Goal: Task Accomplishment & Management: Use online tool/utility

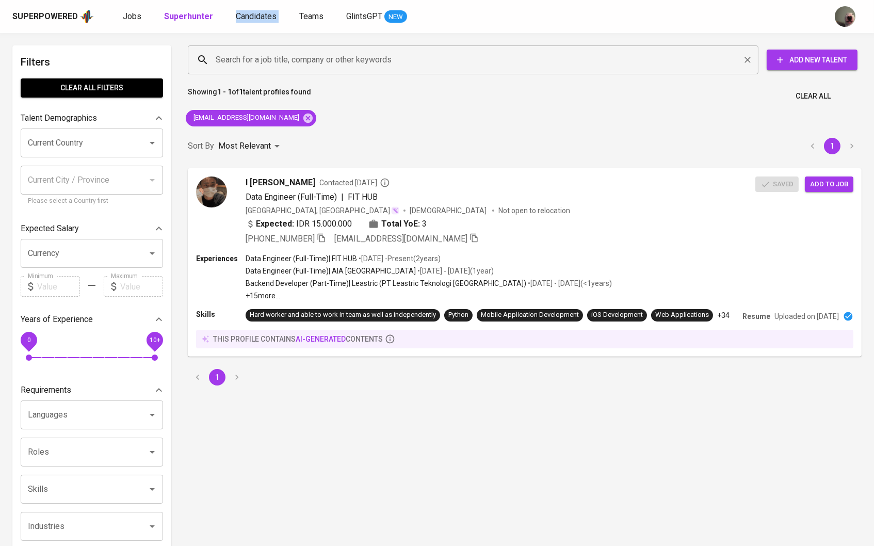
click at [343, 73] on div "Search for a job title, company or other keywords" at bounding box center [473, 59] width 571 height 29
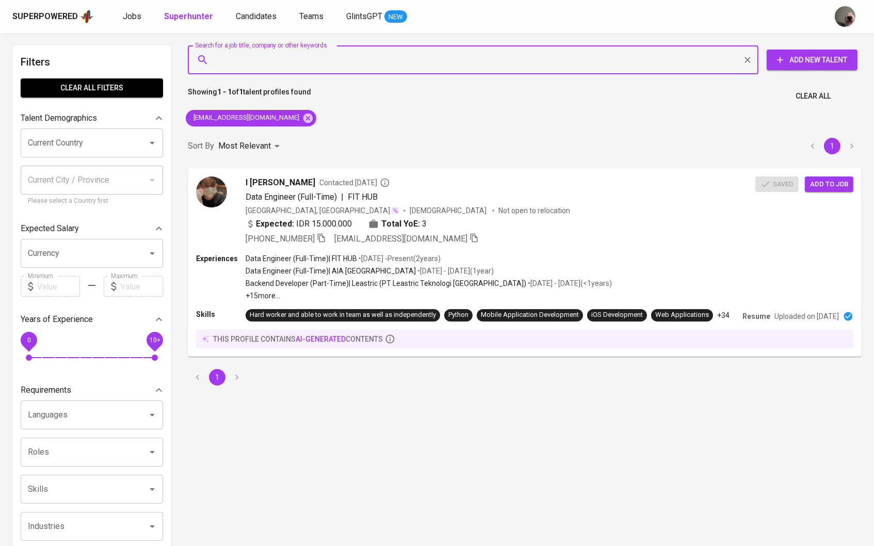
paste input "[EMAIL_ADDRESS][DOMAIN_NAME]"
type input "[EMAIL_ADDRESS][DOMAIN_NAME]"
click at [303, 114] on icon at bounding box center [307, 117] width 9 height 9
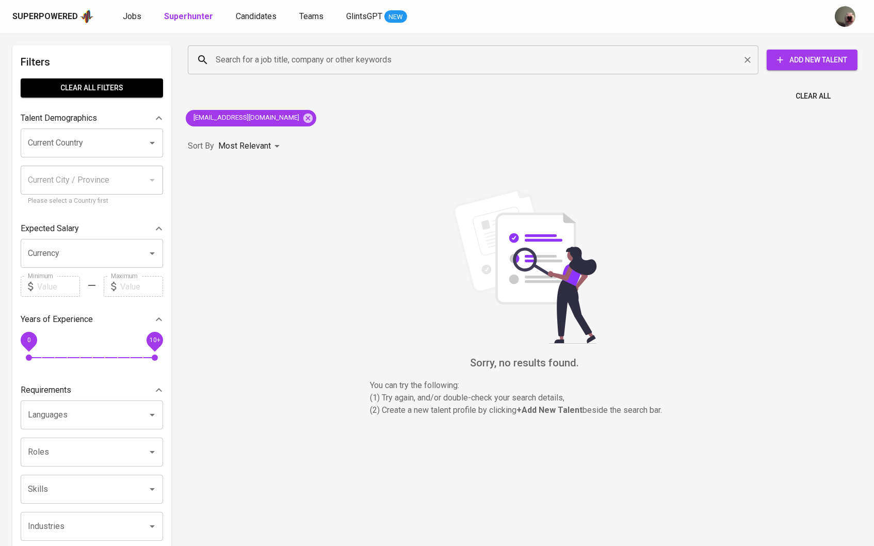
click at [239, 45] on div "Search for a job title, company or other keywords" at bounding box center [473, 59] width 571 height 29
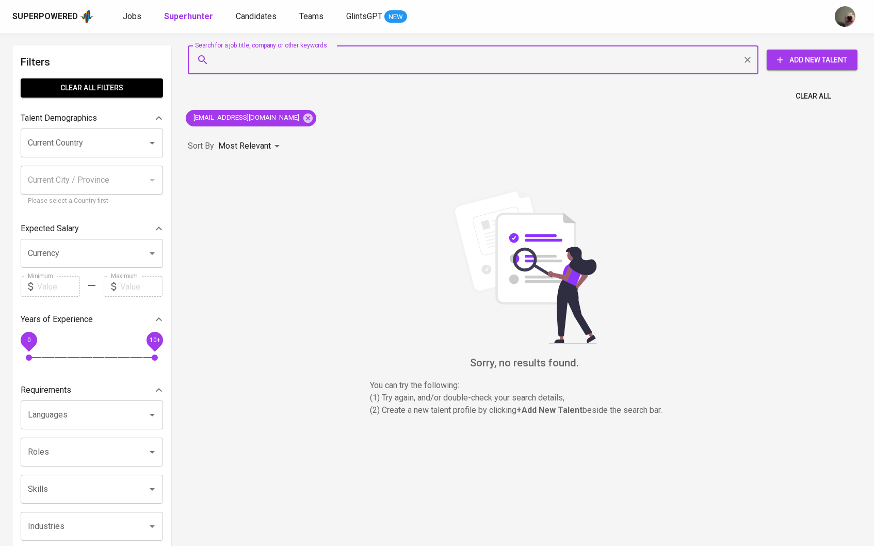
paste input "[EMAIL_ADDRESS][DOMAIN_NAME]"
type input "[EMAIL_ADDRESS][DOMAIN_NAME]"
click at [272, 116] on span "[EMAIL_ADDRESS][DOMAIN_NAME]" at bounding box center [246, 118] width 120 height 10
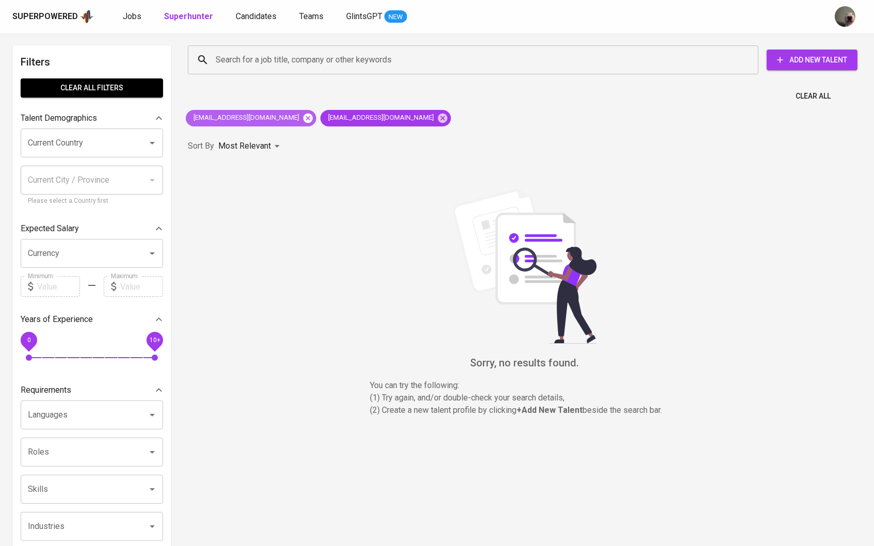
click at [303, 118] on icon at bounding box center [307, 117] width 9 height 9
click at [274, 125] on div "[EMAIL_ADDRESS][DOMAIN_NAME]" at bounding box center [251, 118] width 139 height 25
click at [303, 120] on icon at bounding box center [307, 117] width 9 height 9
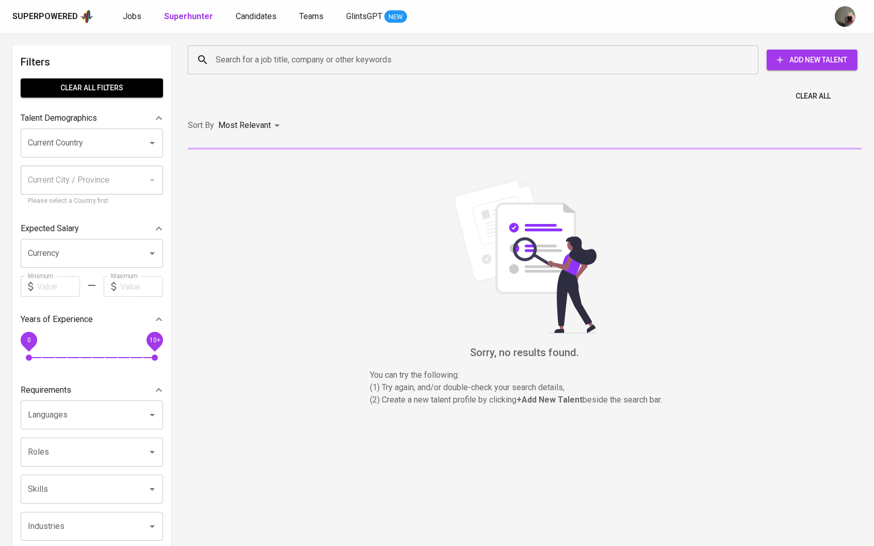
click at [282, 63] on input "Search for a job title, company or other keywords" at bounding box center [475, 60] width 525 height 20
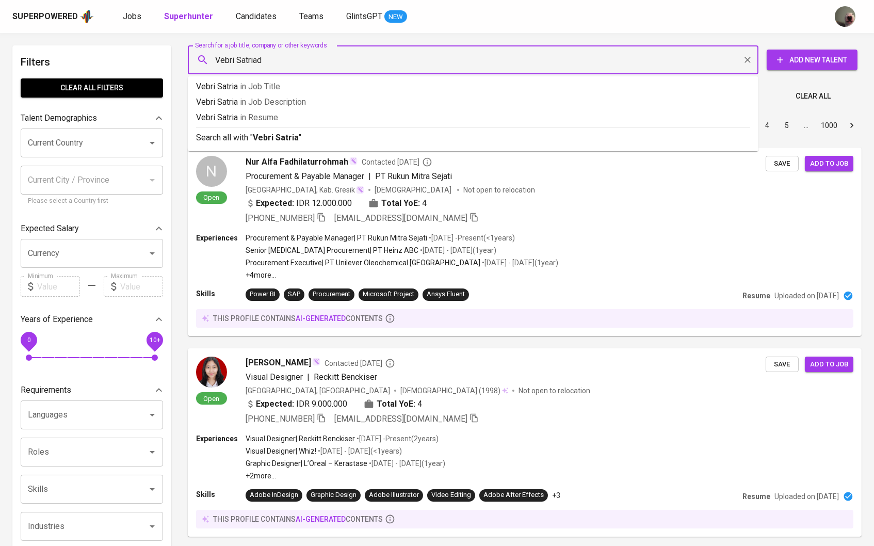
type input "[PERSON_NAME]"
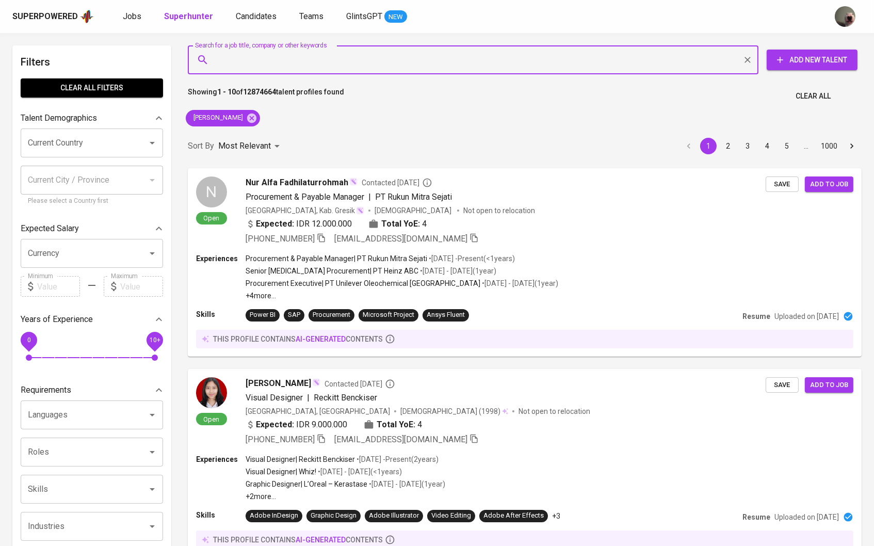
click at [262, 66] on input "Search for a job title, company or other keywords" at bounding box center [475, 60] width 525 height 20
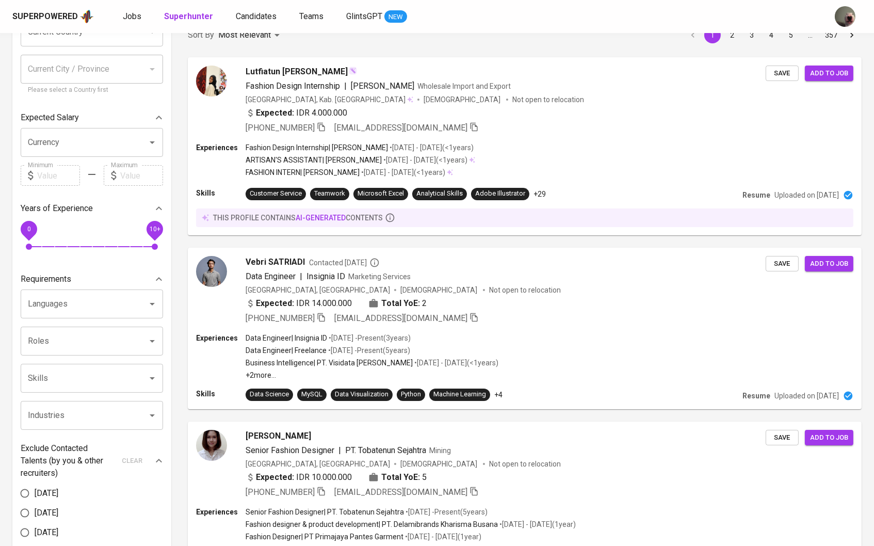
scroll to position [111, 0]
click at [283, 262] on span "Vebri SATRIADI" at bounding box center [274, 261] width 59 height 12
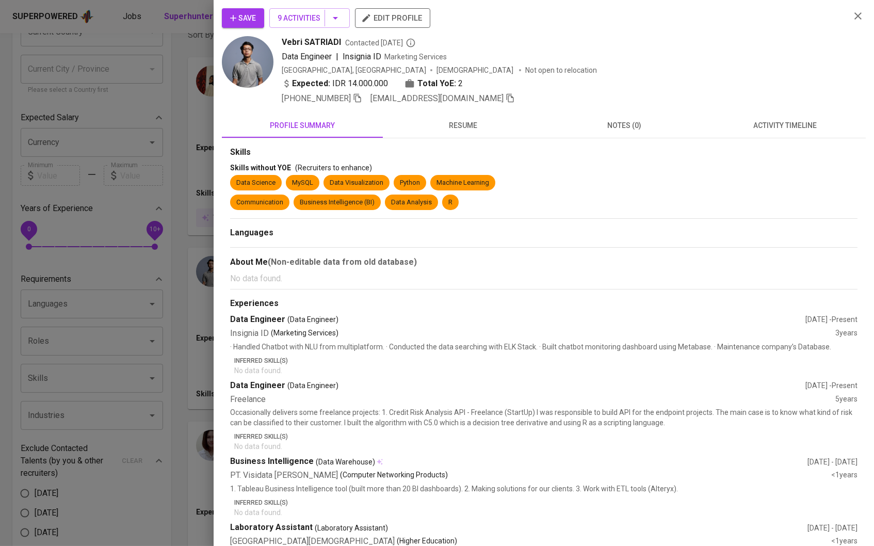
click at [438, 138] on button "resume" at bounding box center [463, 125] width 161 height 25
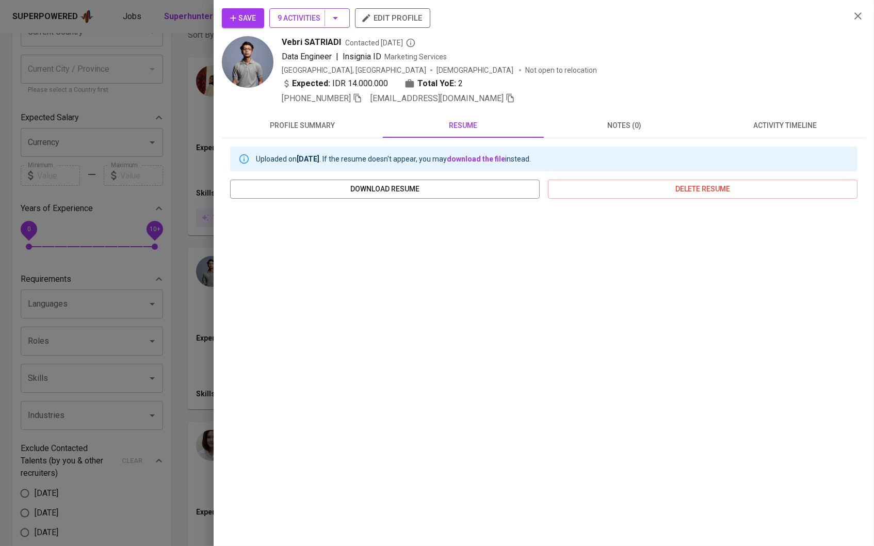
click at [336, 22] on icon "button" at bounding box center [335, 18] width 12 height 12
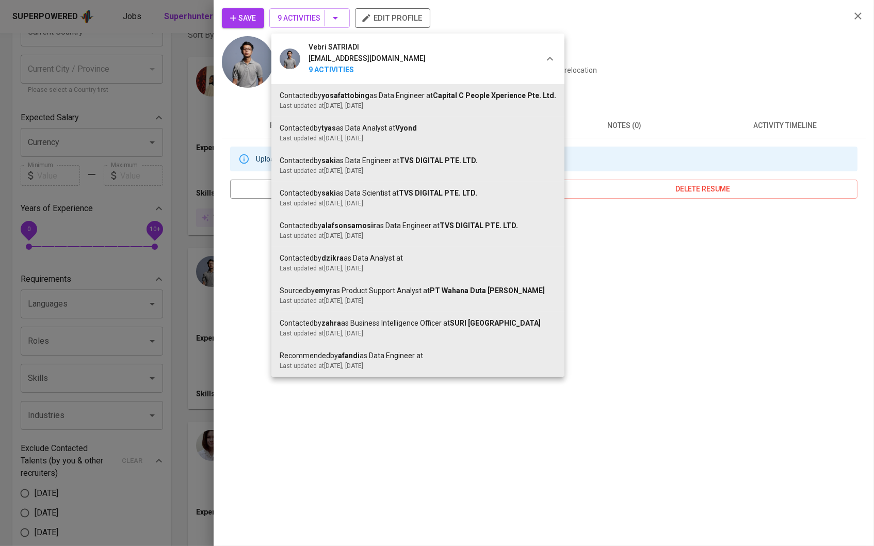
click at [249, 231] on div at bounding box center [437, 273] width 874 height 546
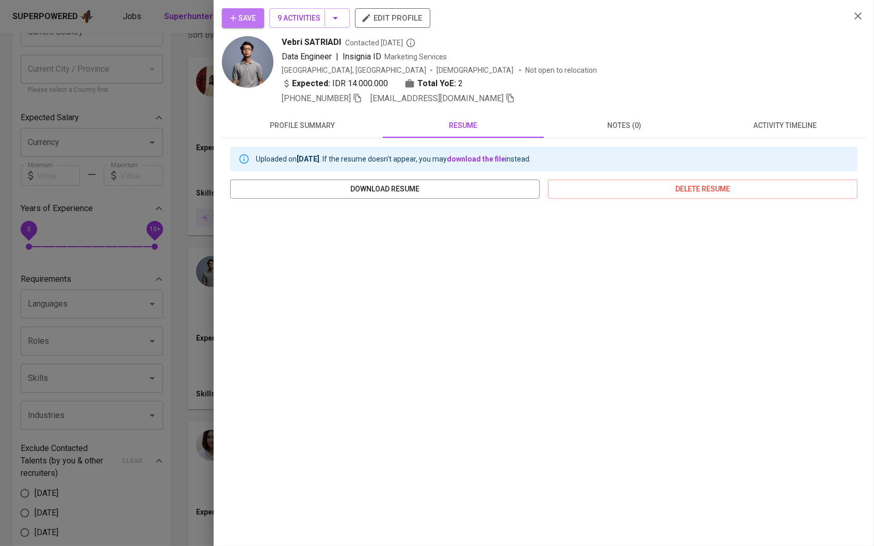
click at [248, 18] on span "Save" at bounding box center [243, 18] width 26 height 13
click at [243, 18] on span "Save" at bounding box center [243, 18] width 26 height 13
